Goal: Find specific page/section: Find specific page/section

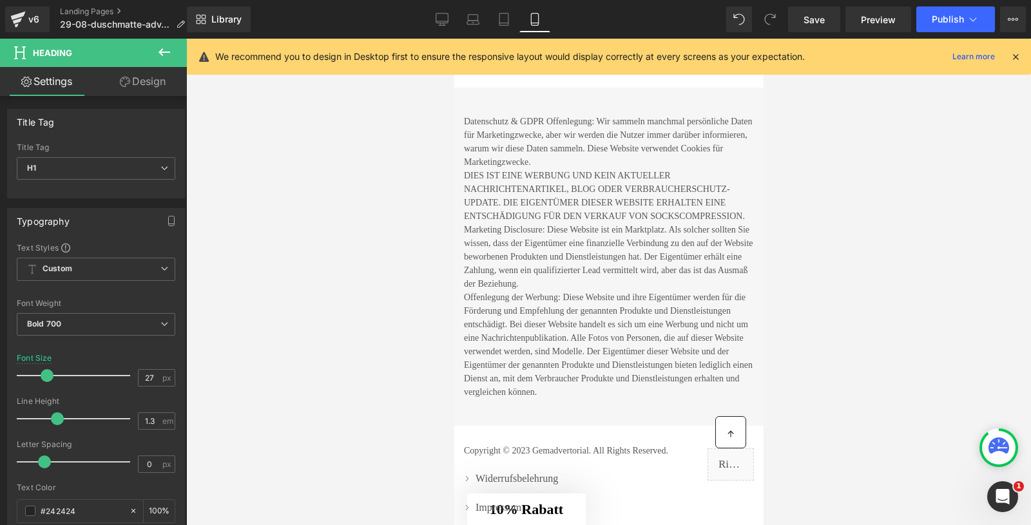
scroll to position [5740, 0]
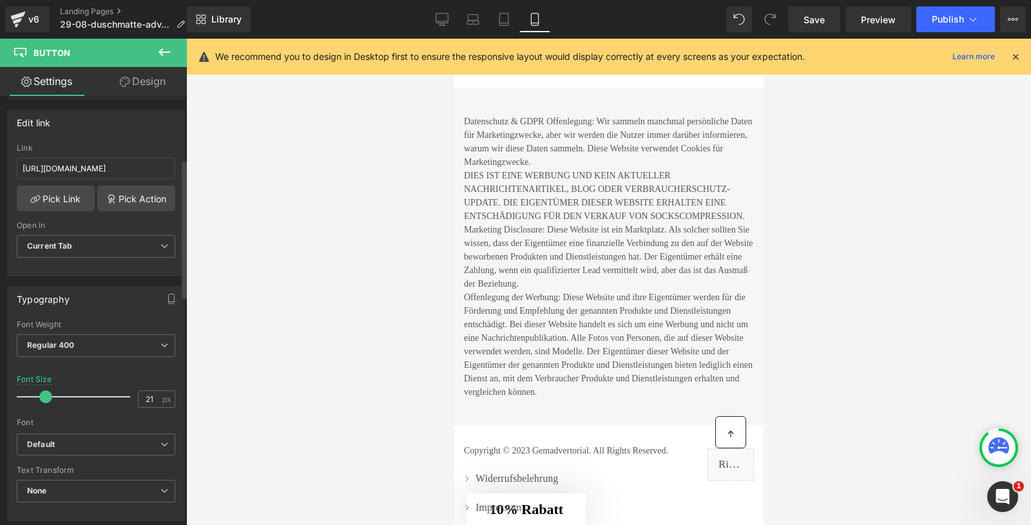
scroll to position [195, 0]
click at [79, 165] on input "https://shop.waterjake.de/click" at bounding box center [96, 168] width 158 height 21
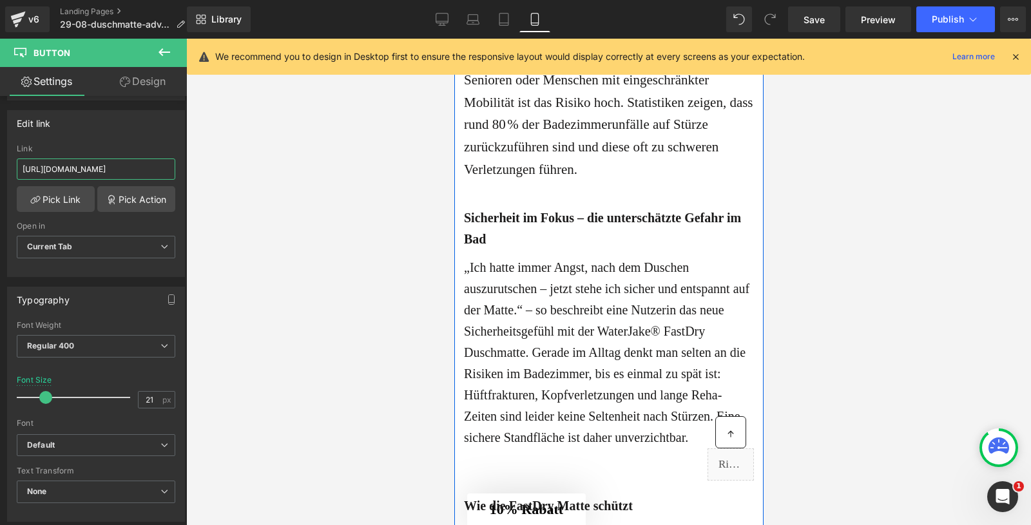
scroll to position [0, 0]
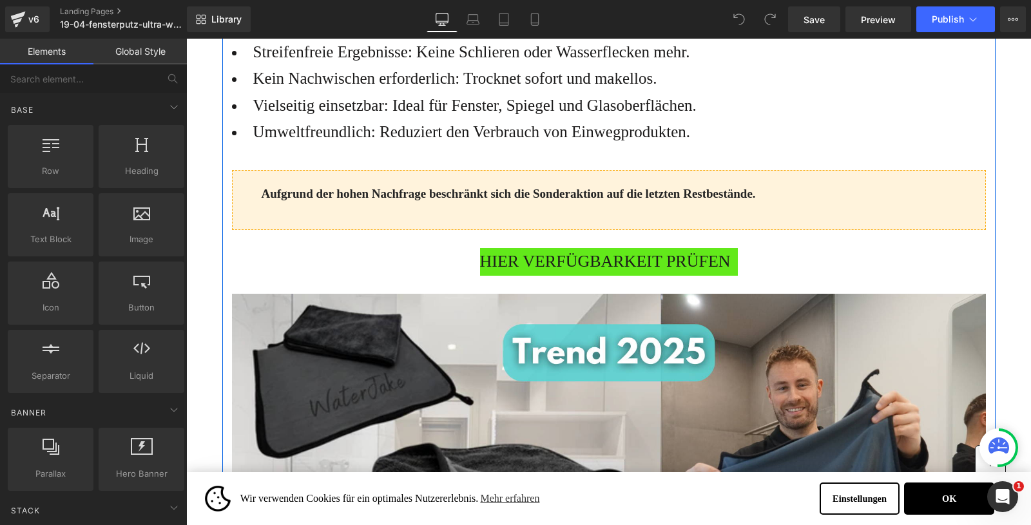
scroll to position [1078, 0]
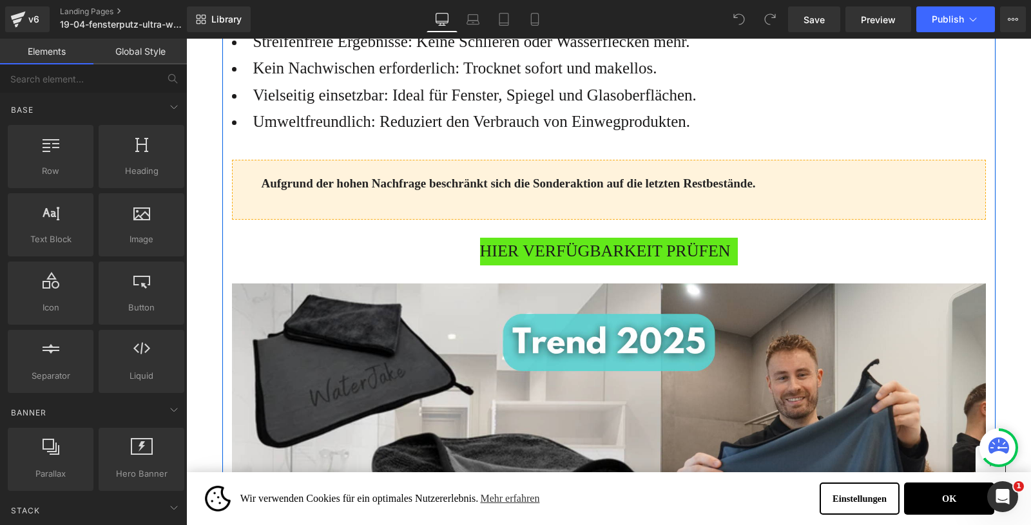
click at [562, 265] on div "HIER VERFÜGBARKEIT PRÜFEN Button" at bounding box center [609, 252] width 754 height 28
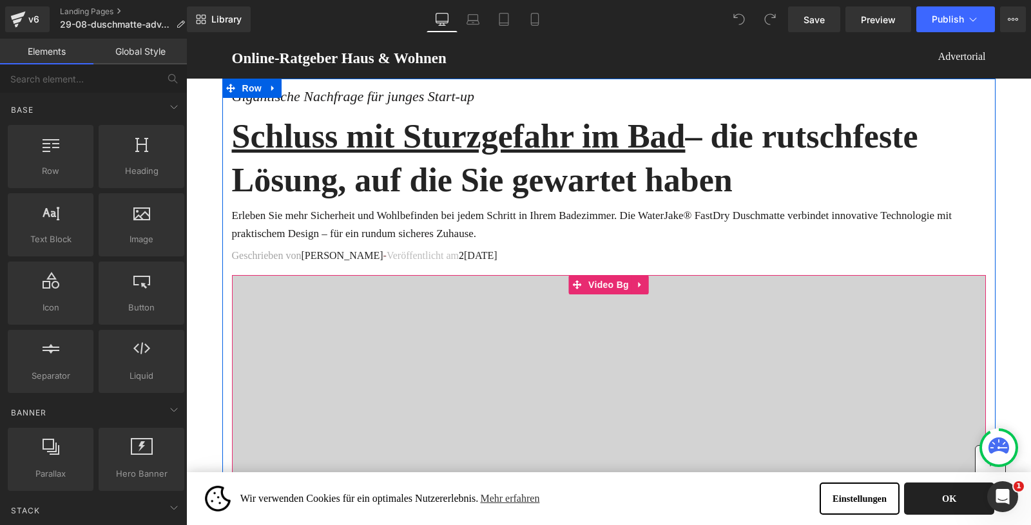
click at [944, 499] on button "OK" at bounding box center [949, 498] width 90 height 32
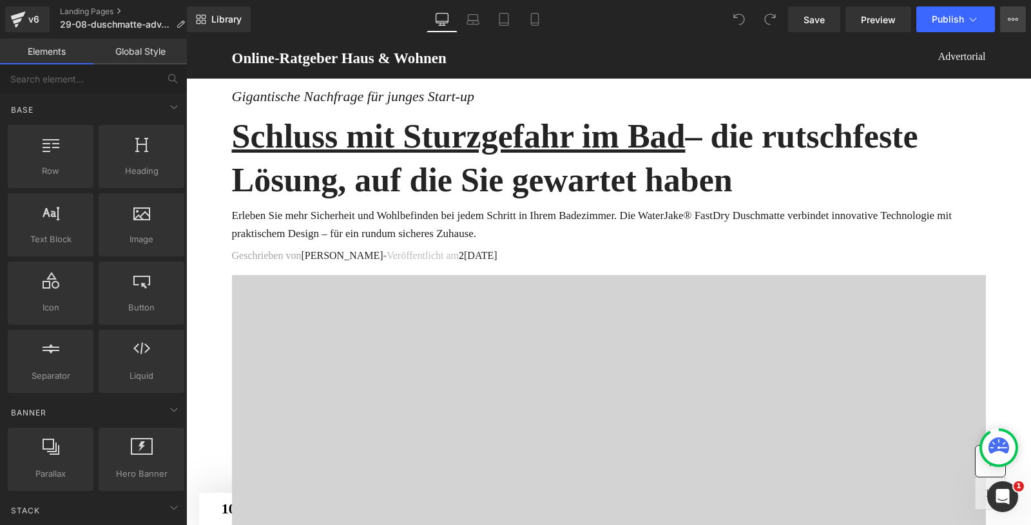
click at [1015, 21] on icon at bounding box center [1012, 19] width 10 height 10
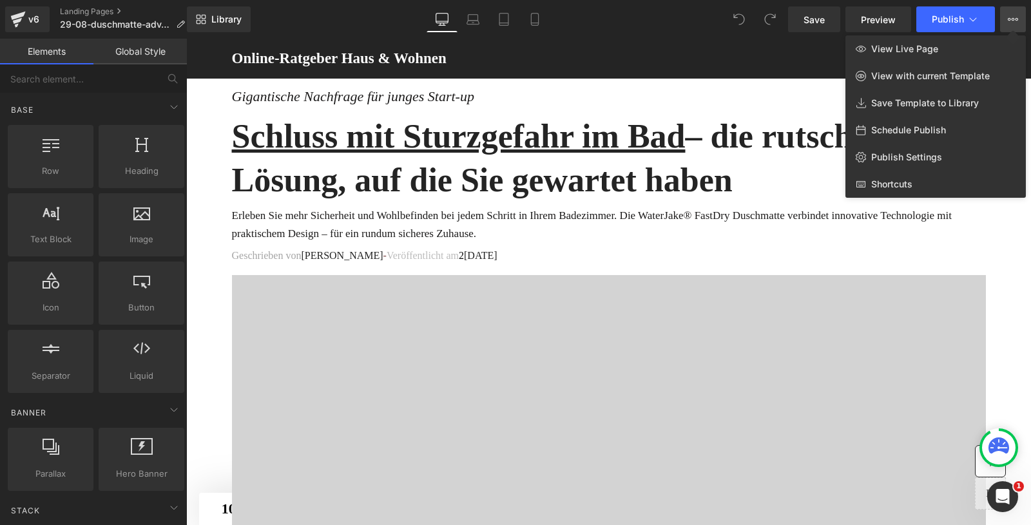
click at [1015, 21] on icon at bounding box center [1012, 19] width 10 height 10
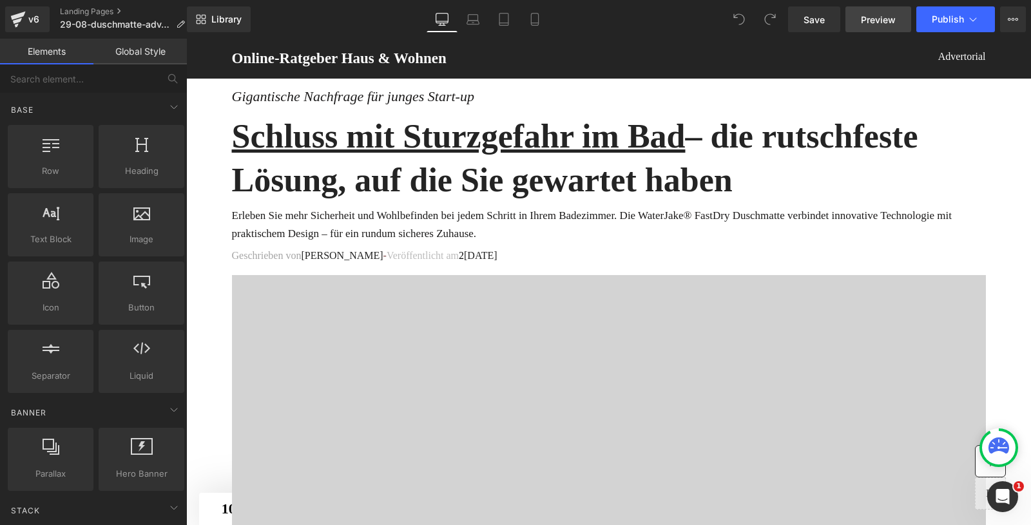
click at [893, 24] on span "Preview" at bounding box center [878, 20] width 35 height 14
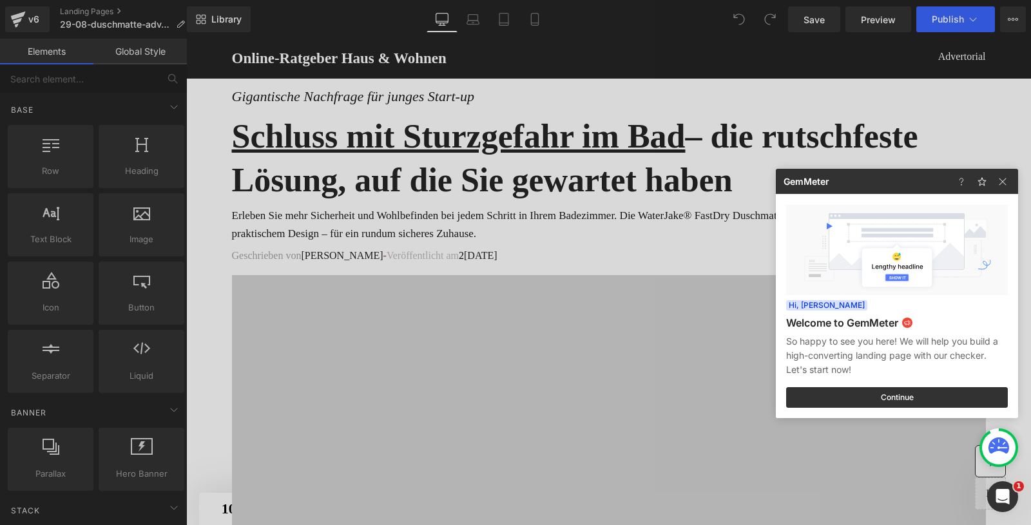
click at [942, 30] on div at bounding box center [515, 262] width 1031 height 525
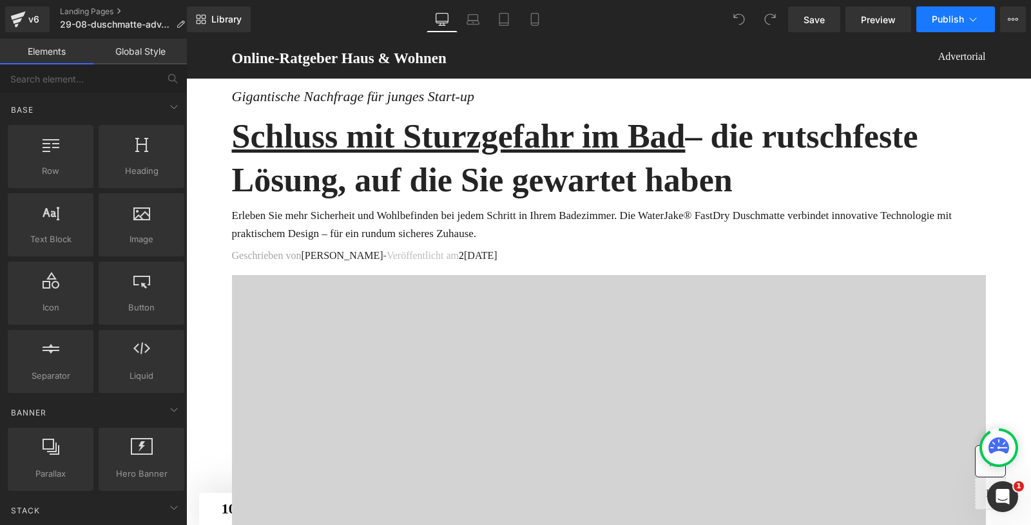
click at [950, 23] on span "Publish" at bounding box center [947, 19] width 32 height 10
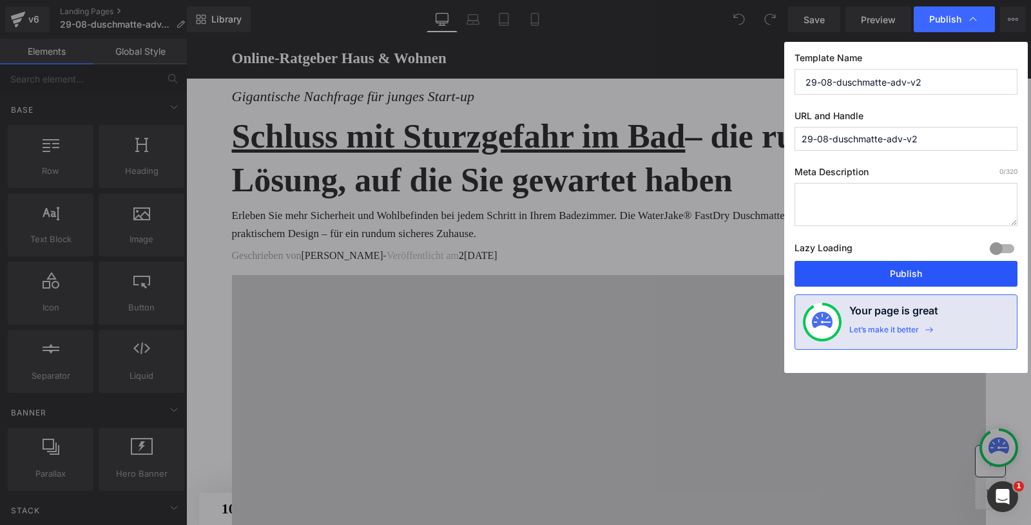
click at [899, 265] on button "Publish" at bounding box center [905, 274] width 223 height 26
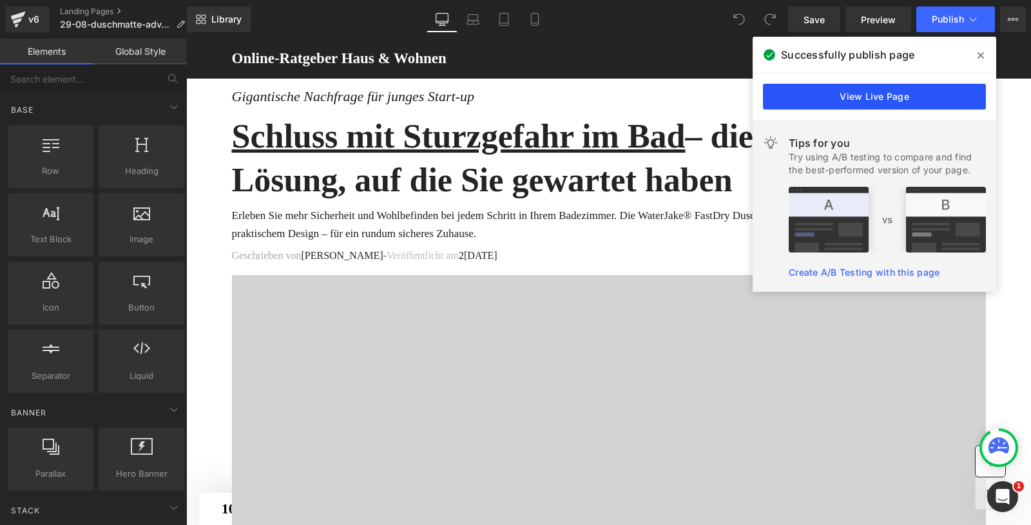
click at [869, 101] on link "View Live Page" at bounding box center [874, 97] width 223 height 26
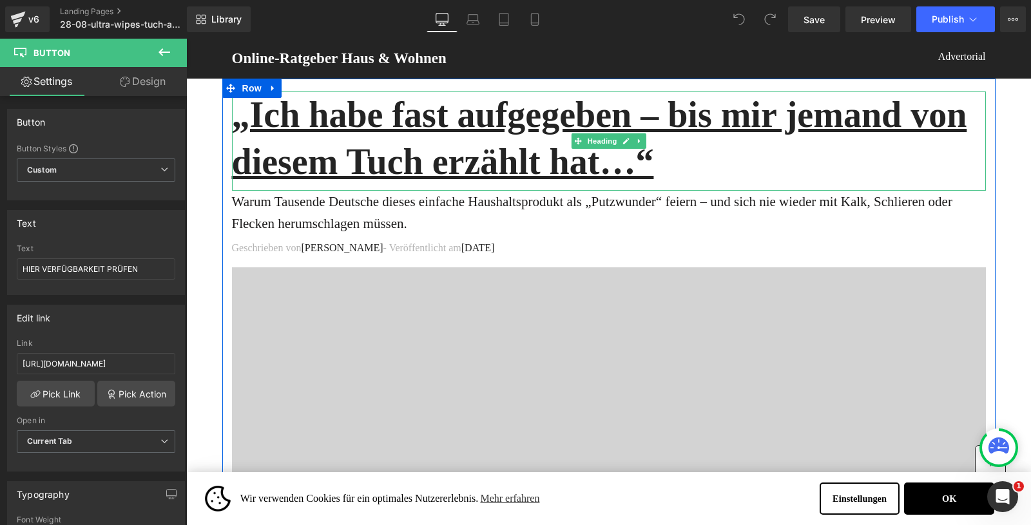
click at [409, 134] on u "„Ich habe fast aufgegeben – bis mir jemand von diesem Tuch erzählt hat…“" at bounding box center [599, 138] width 735 height 87
click at [461, 144] on u "„Ich habe fast aufgegeben – bis mir jemand von diesem Tuch erzählt hat…“" at bounding box center [599, 138] width 735 height 87
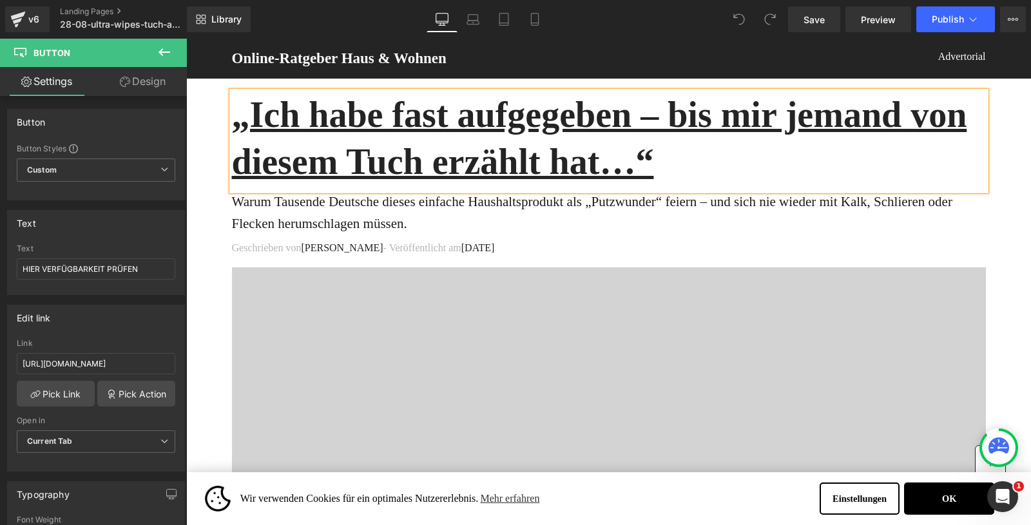
click at [461, 144] on u "„Ich habe fast aufgegeben – bis mir jemand von diesem Tuch erzählt hat…“" at bounding box center [599, 138] width 735 height 87
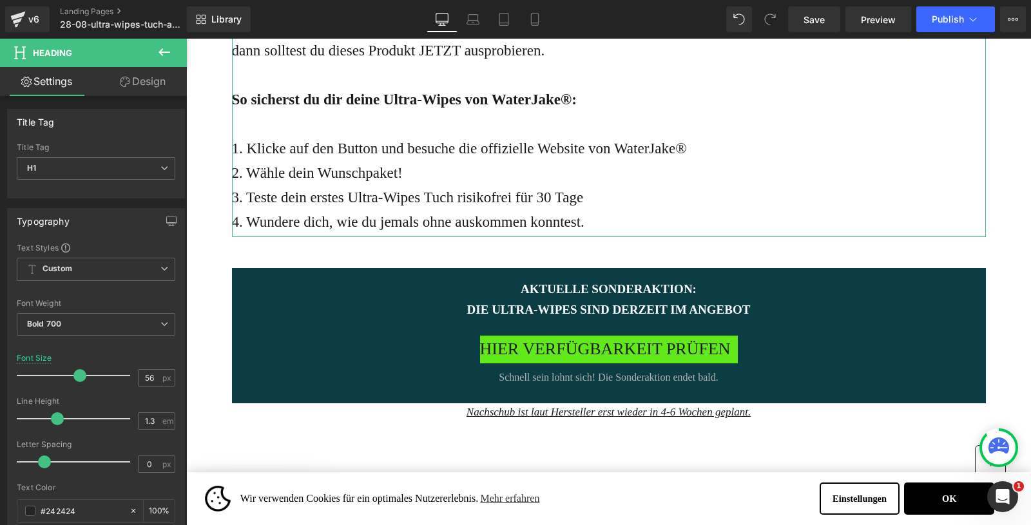
scroll to position [4849, 0]
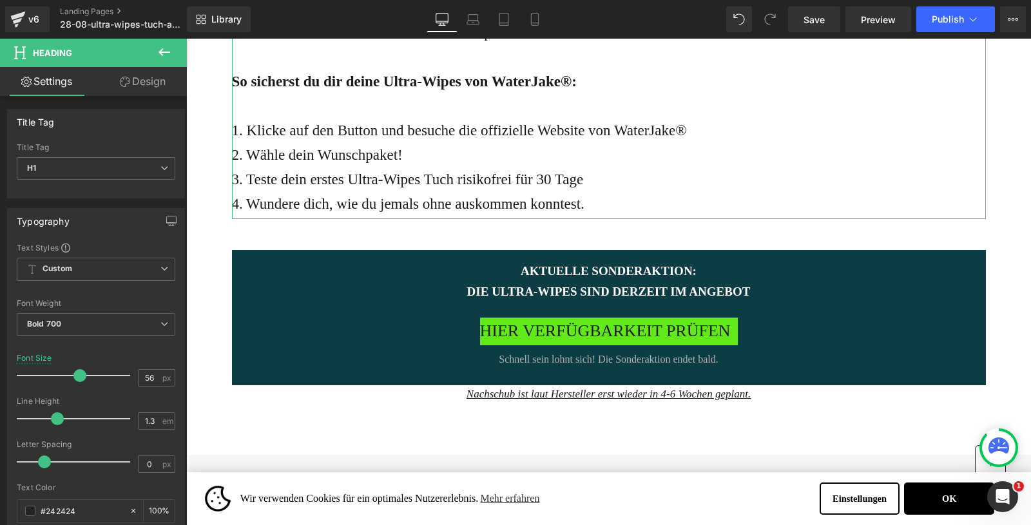
click at [560, 167] on p "2. Wähle dein Wunschpaket!" at bounding box center [609, 155] width 754 height 24
click at [597, 167] on p "2. Wähle dein Wunschpaket!" at bounding box center [609, 155] width 754 height 24
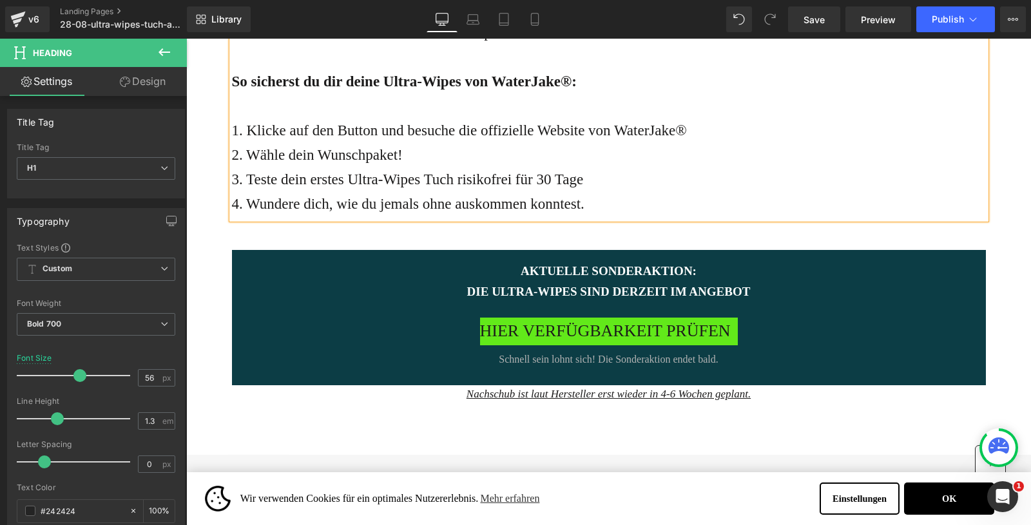
click at [551, 192] on p "3. Teste dein erstes Ultra-Wipes Tuch risikofrei für 30 Tage" at bounding box center [609, 179] width 754 height 24
drag, startPoint x: 646, startPoint y: 397, endPoint x: 327, endPoint y: 224, distance: 363.8
copy u "„Ich habe fast aufgegeben – bis mir jemand von diesem Tuch erzählt hat…“"
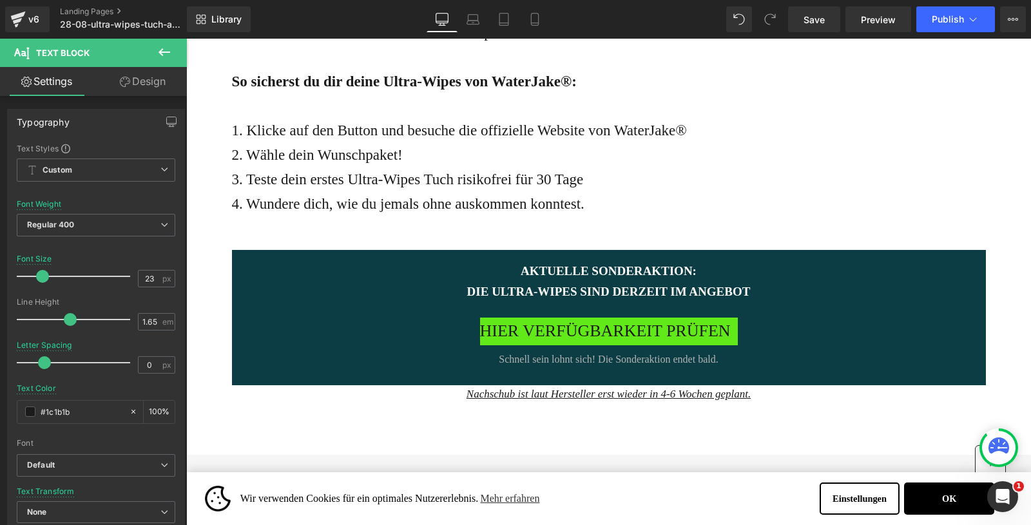
scroll to position [4637, 0]
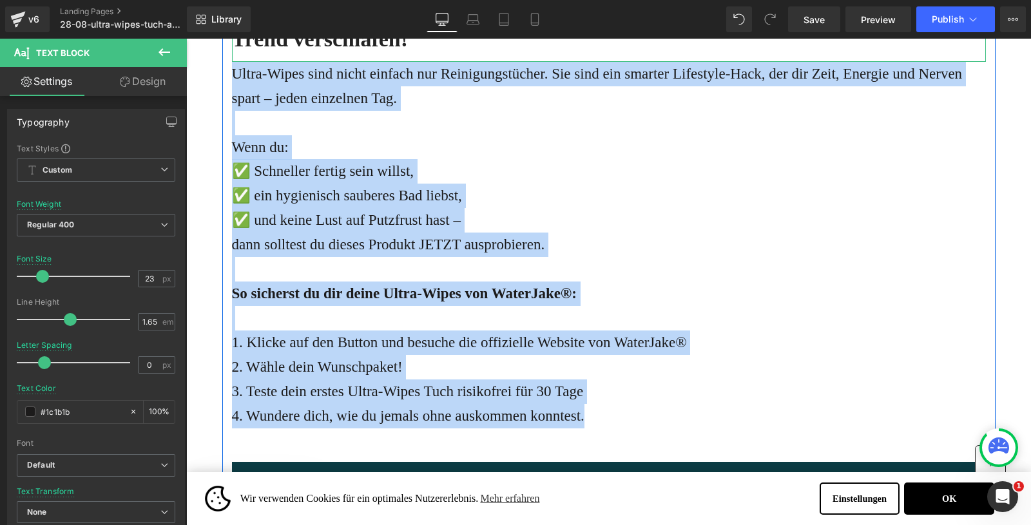
click at [390, 53] on h2 "Fazit: Wer [DATE] noch mit Handtuch und Duschabzieher hantiert, hat diesen Tren…" at bounding box center [609, 25] width 754 height 57
click at [443, 53] on h2 "Fazit: Wer [DATE] noch mit Handtuch und Duschabzieher hantiert, hat diesen Tren…" at bounding box center [609, 25] width 754 height 57
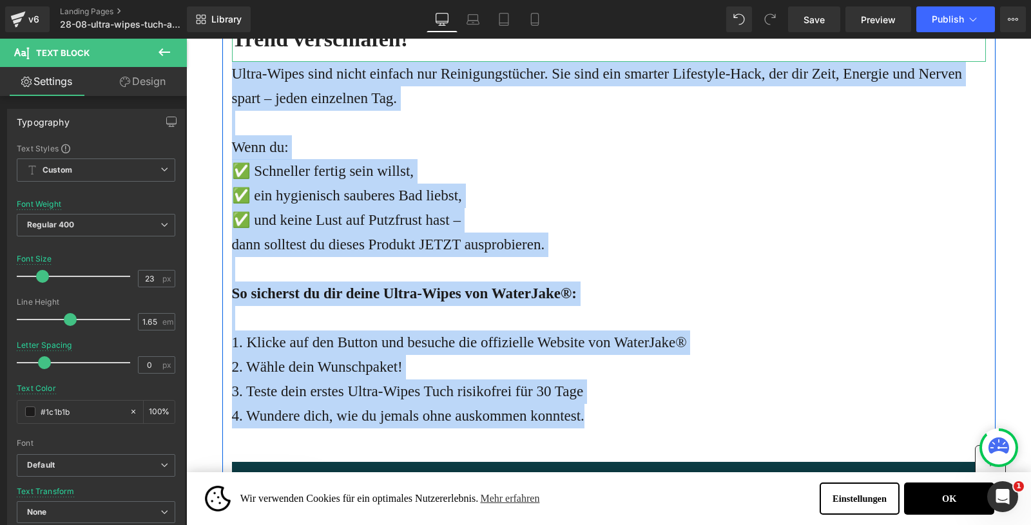
click at [443, 53] on h2 "Fazit: Wer [DATE] noch mit Handtuch und Duschabzieher hantiert, hat diesen Tren…" at bounding box center [609, 25] width 754 height 57
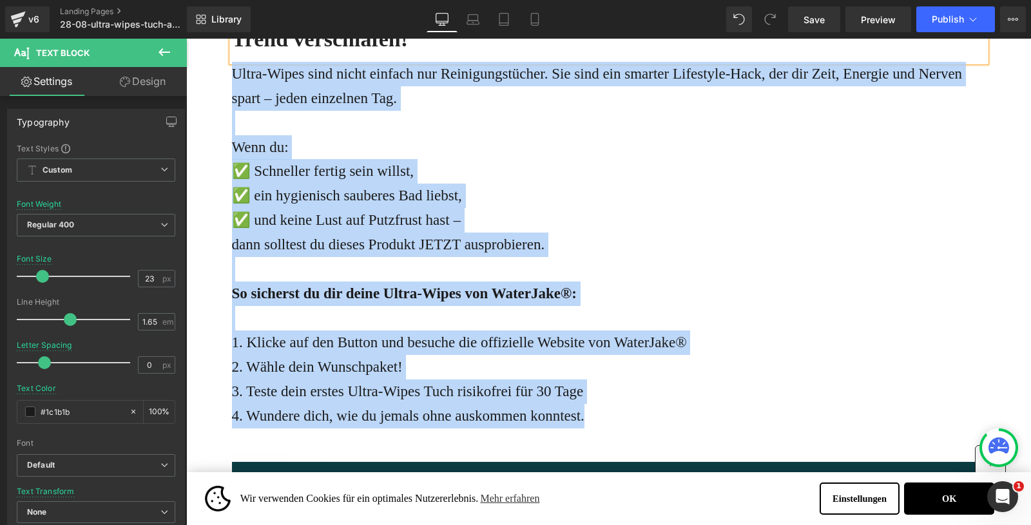
click at [443, 53] on h2 "Fazit: Wer [DATE] noch mit Handtuch und Duschabzieher hantiert, hat diesen Tren…" at bounding box center [609, 25] width 754 height 57
copy div "Ultra-Wipes sind nicht einfach nur Reinigungstücher. Sie sind ein smarter Lifes…"
